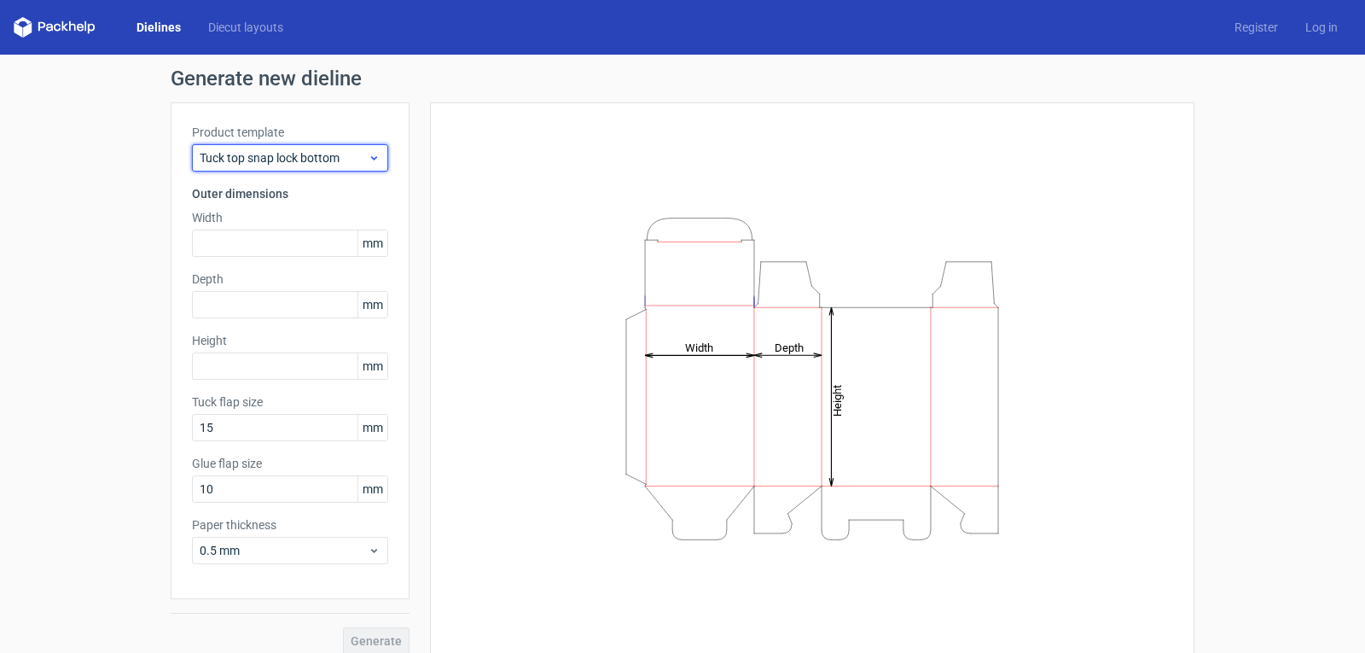
click at [357, 166] on span "Tuck top snap lock bottom" at bounding box center [284, 157] width 168 height 17
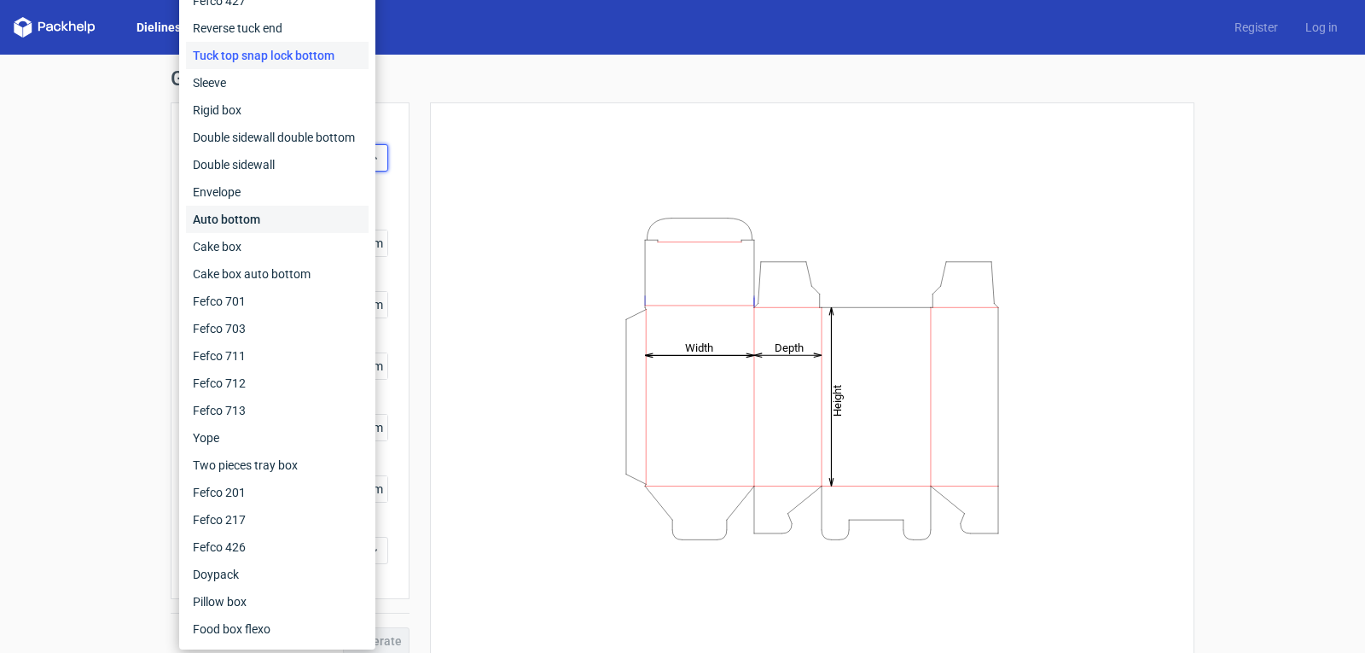
click at [288, 213] on div "Auto bottom" at bounding box center [277, 219] width 183 height 27
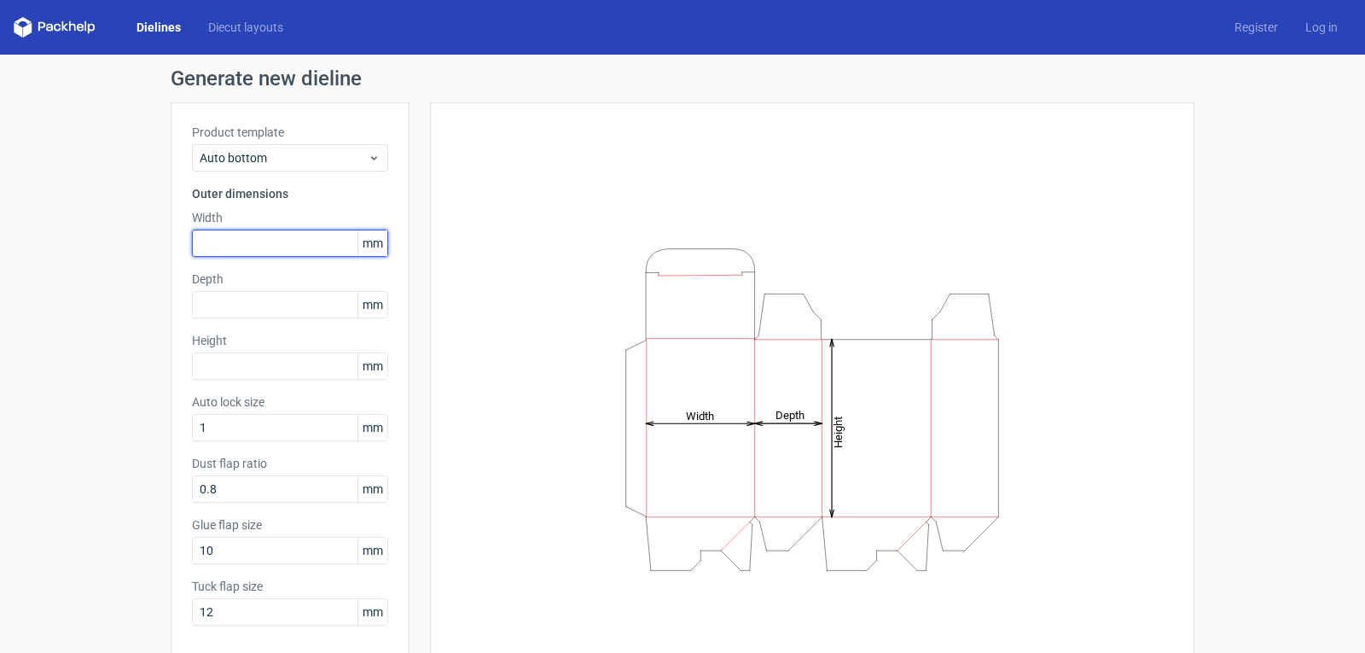
click at [230, 241] on input "text" at bounding box center [290, 243] width 196 height 27
type input "6"
type input "160"
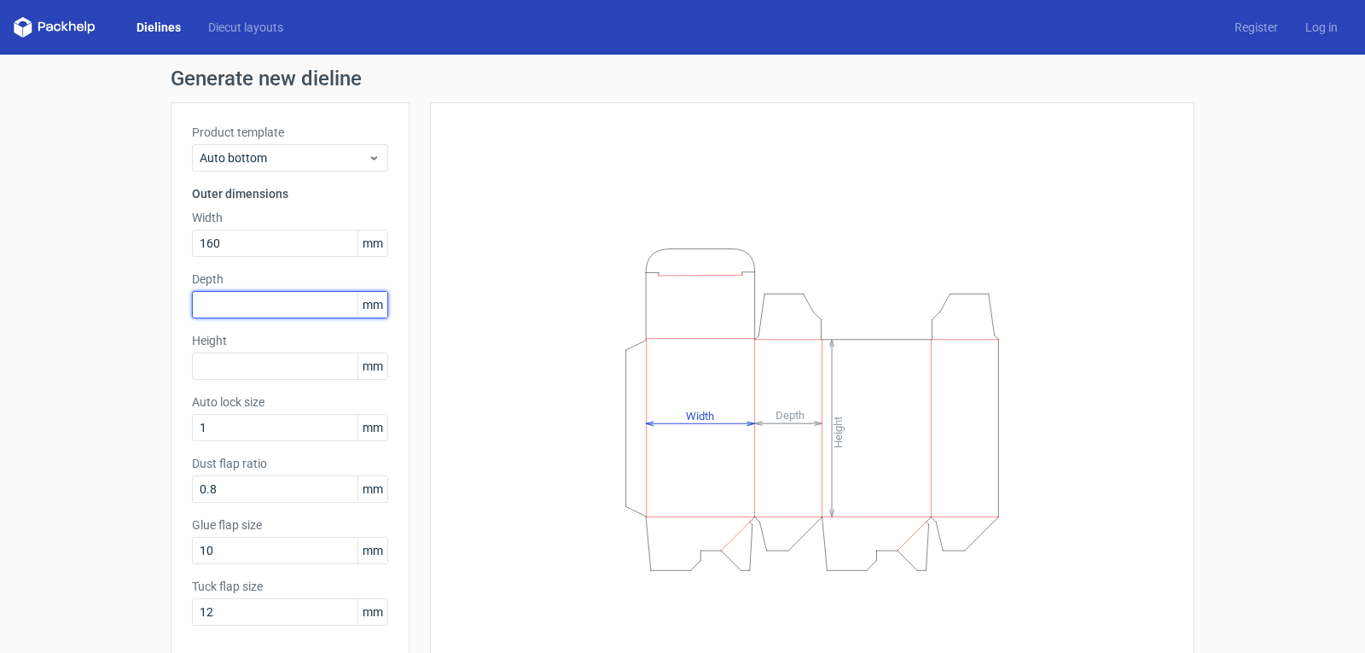
click at [230, 305] on input "text" at bounding box center [290, 304] width 196 height 27
type input "63"
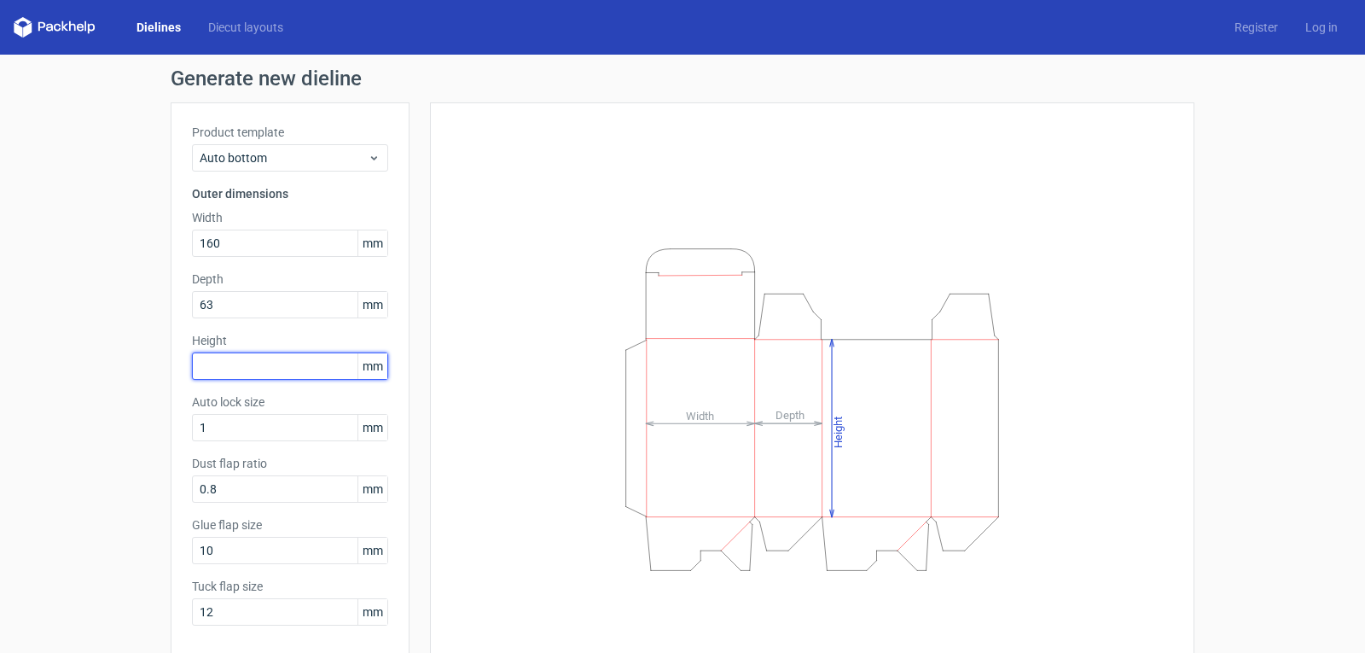
click at [224, 361] on input "text" at bounding box center [290, 365] width 196 height 27
type input "88"
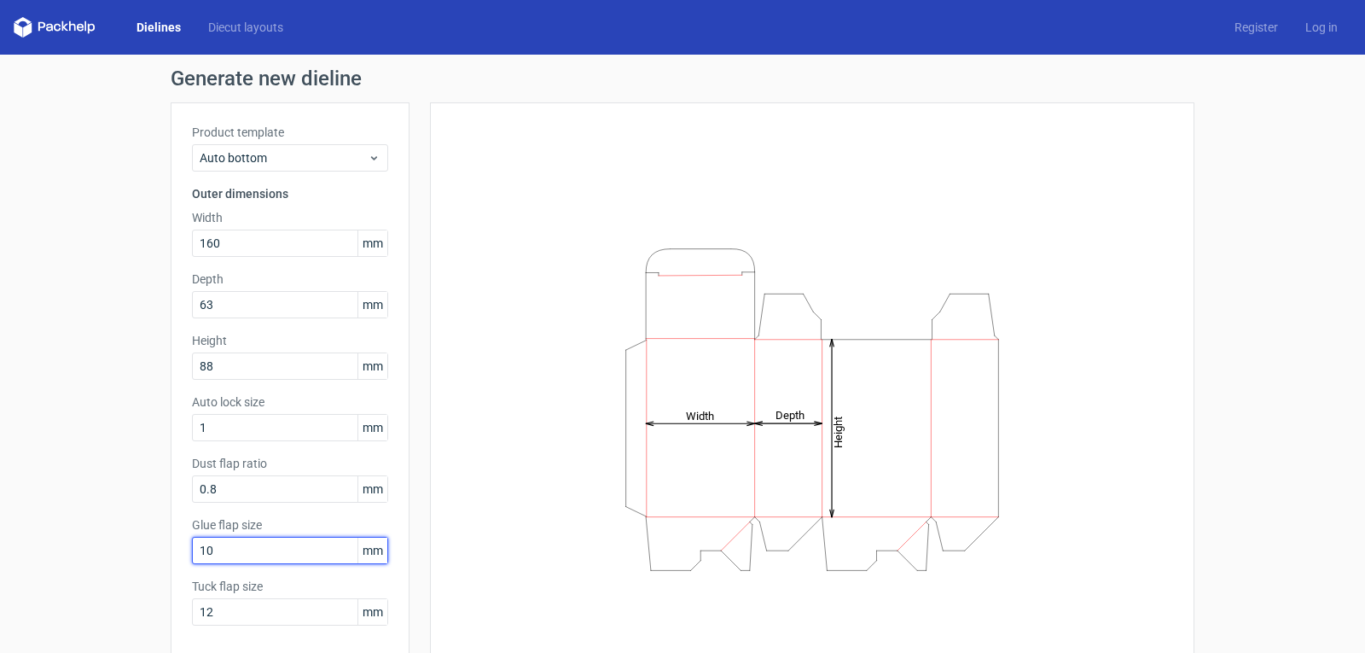
drag, startPoint x: 253, startPoint y: 545, endPoint x: 170, endPoint y: 555, distance: 84.2
click at [171, 555] on div "Product template Auto bottom Outer dimensions Width 160 mm Depth 63 mm Height 8…" at bounding box center [290, 381] width 239 height 558
drag, startPoint x: 212, startPoint y: 549, endPoint x: 148, endPoint y: 547, distance: 64.9
click at [148, 547] on div "Generate new dieline Product template Auto bottom Outer dimensions Width 160 mm…" at bounding box center [682, 392] width 1365 height 675
type input "12"
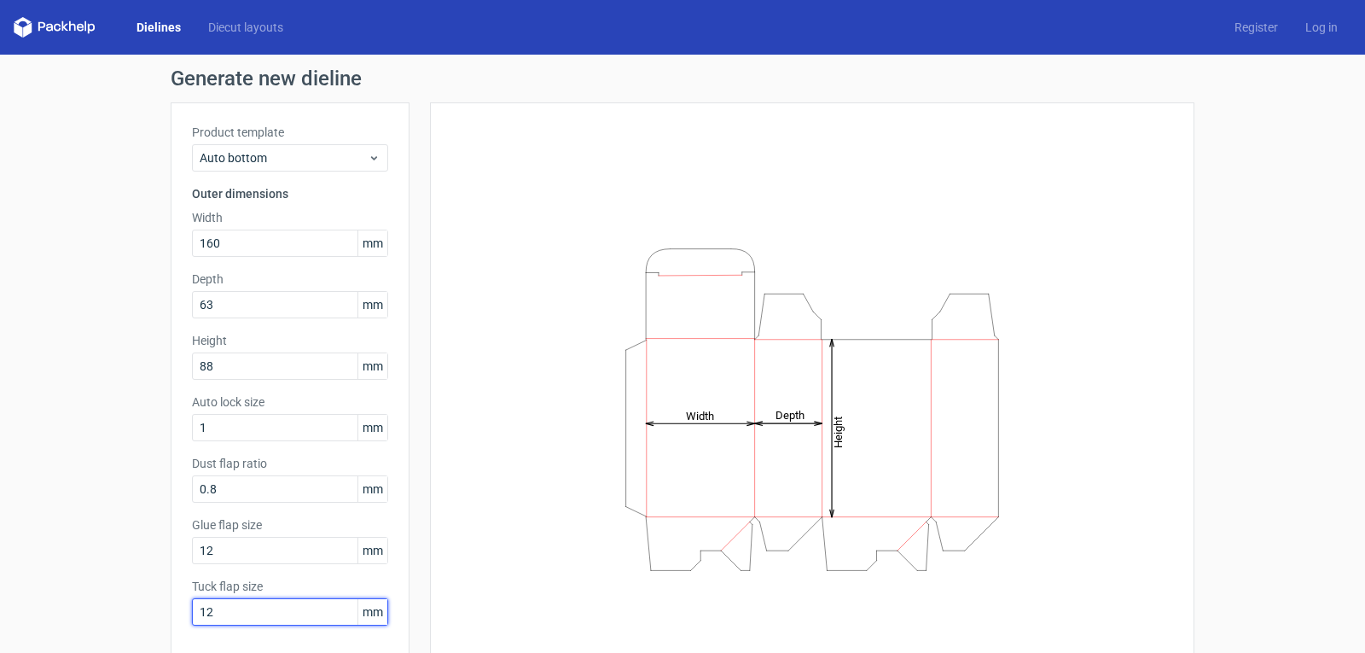
click at [218, 610] on input "12" at bounding box center [290, 611] width 196 height 27
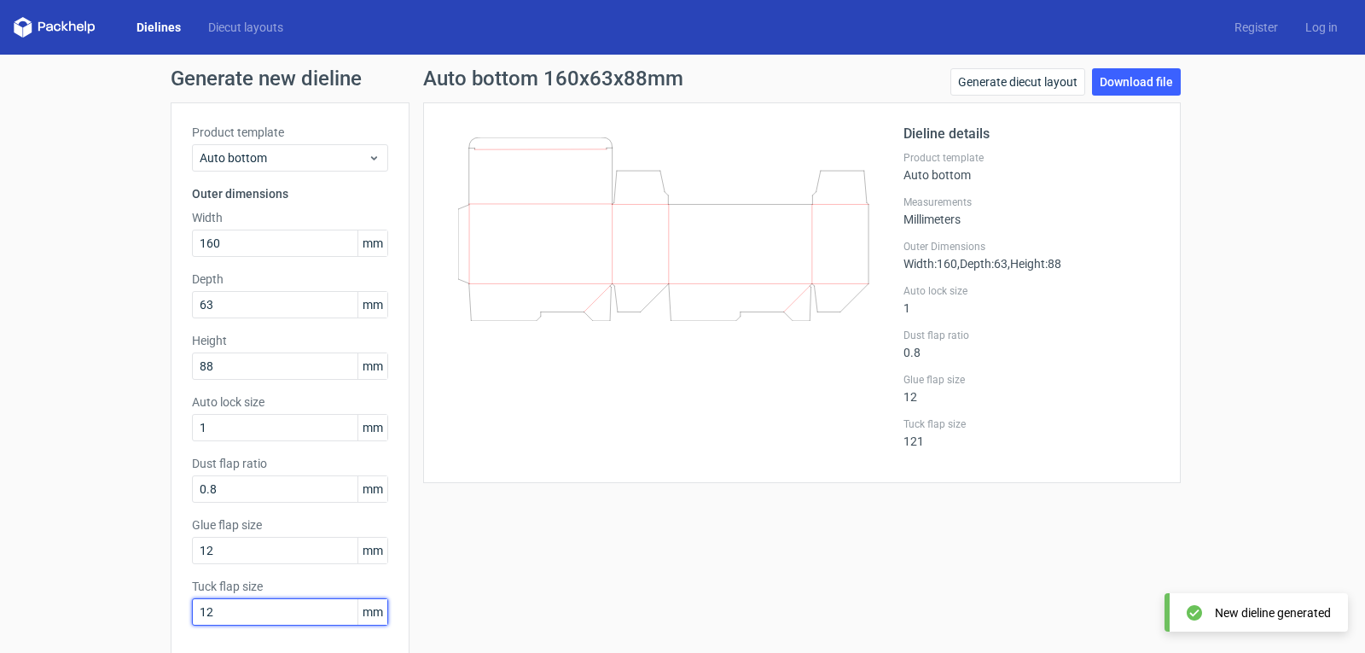
type input "1"
type input "15"
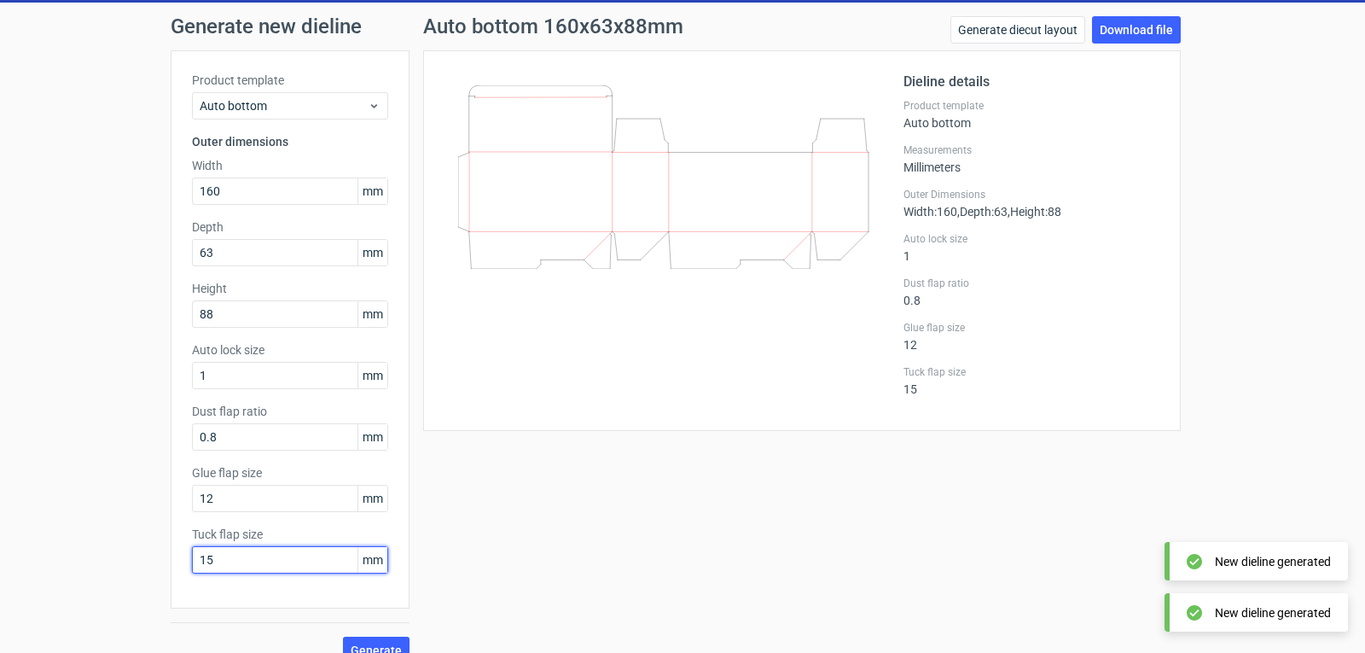
scroll to position [77, 0]
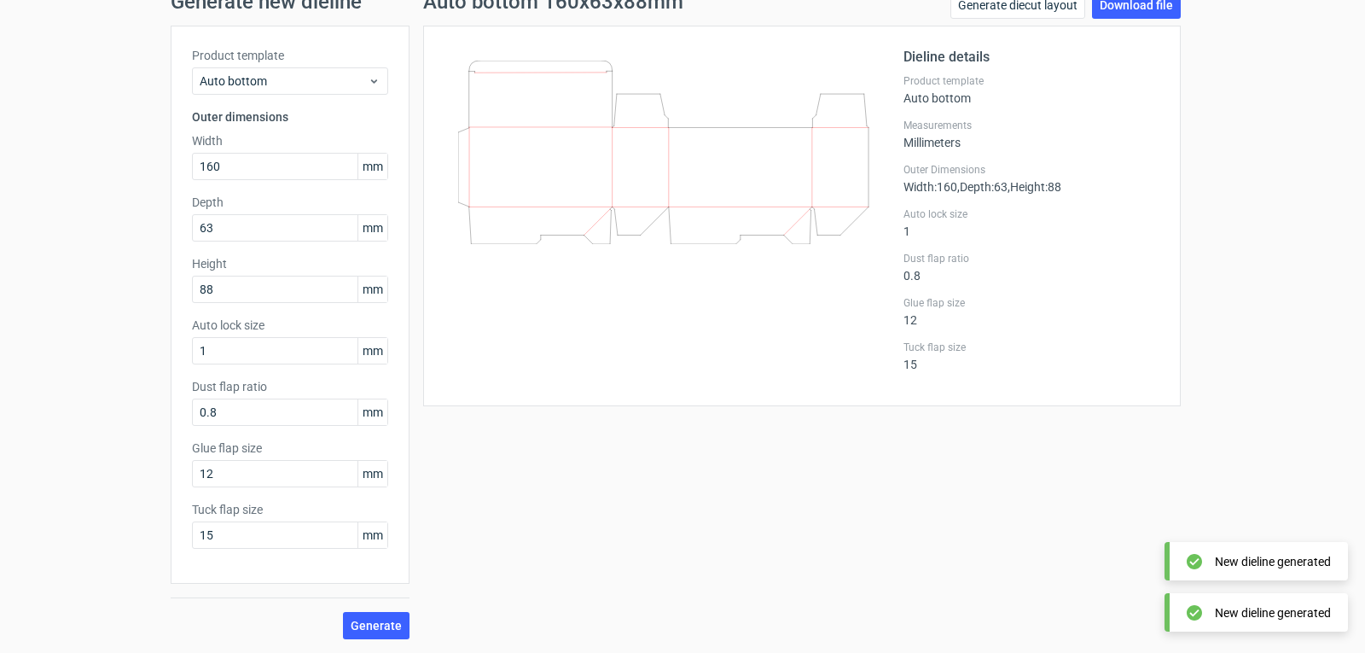
click at [377, 611] on div "Generate" at bounding box center [290, 611] width 239 height 55
click at [376, 614] on button "Generate" at bounding box center [376, 625] width 67 height 27
click at [1120, 10] on link "Download file" at bounding box center [1136, 4] width 89 height 27
